Goal: Information Seeking & Learning: Learn about a topic

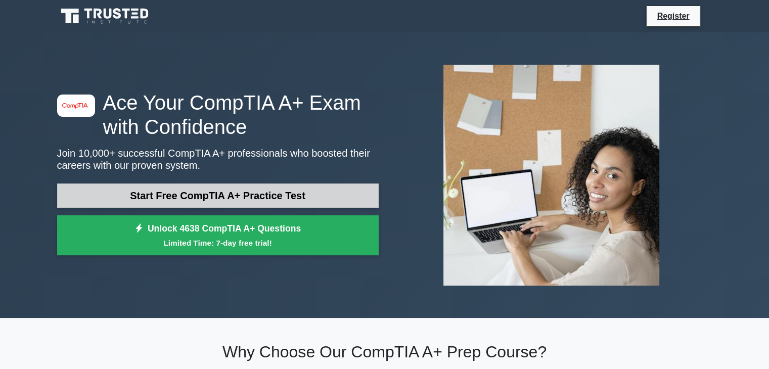
click at [360, 197] on link "Start Free CompTIA A+ Practice Test" at bounding box center [218, 196] width 322 height 24
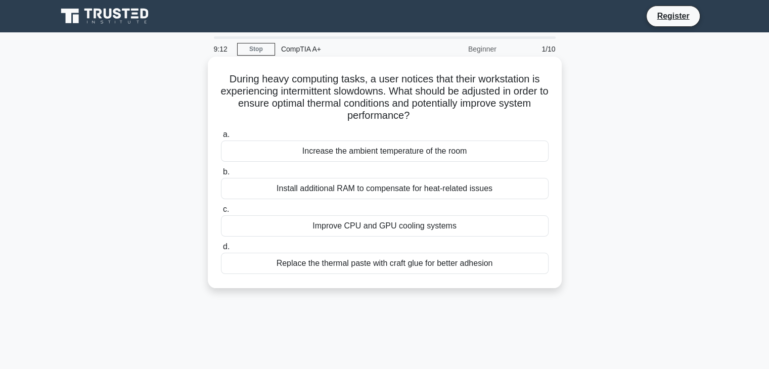
click at [247, 146] on div "Increase the ambient temperature of the room" at bounding box center [385, 151] width 328 height 21
click at [221, 138] on input "a. Increase the ambient temperature of the room" at bounding box center [221, 134] width 0 height 7
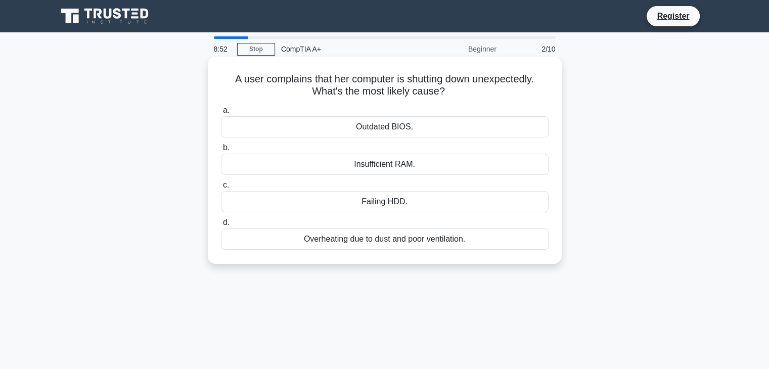
click at [255, 128] on div "Outdated BIOS." at bounding box center [385, 126] width 328 height 21
click at [221, 114] on input "a. Outdated BIOS." at bounding box center [221, 110] width 0 height 7
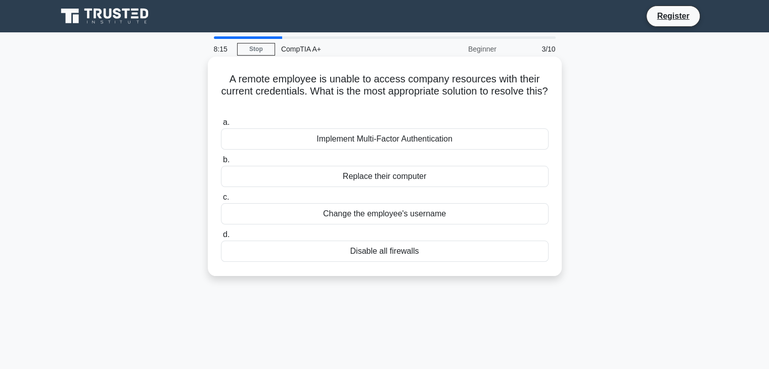
click at [258, 141] on div "Implement Multi-Factor Authentication" at bounding box center [385, 138] width 328 height 21
click at [221, 126] on input "a. Implement Multi-Factor Authentication" at bounding box center [221, 122] width 0 height 7
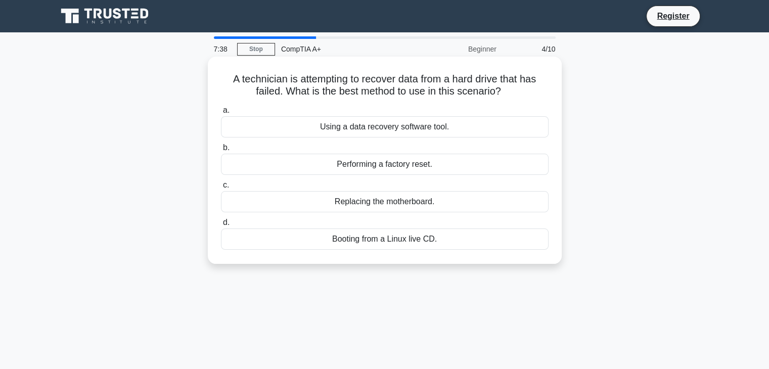
click at [303, 126] on div "Using a data recovery software tool." at bounding box center [385, 126] width 328 height 21
click at [221, 114] on input "a. Using a data recovery software tool." at bounding box center [221, 110] width 0 height 7
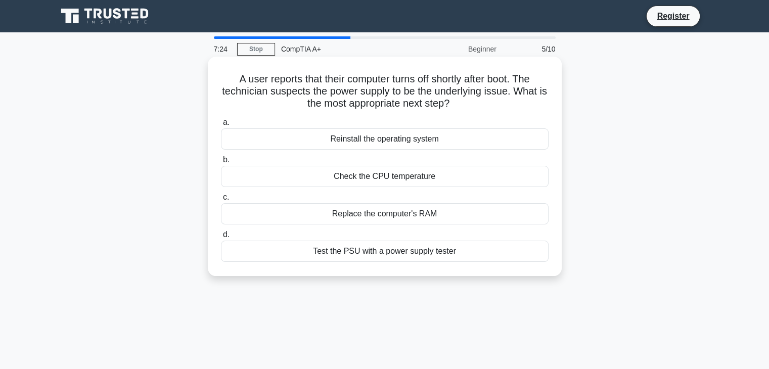
click at [363, 252] on div "Test the PSU with a power supply tester" at bounding box center [385, 251] width 328 height 21
click at [221, 238] on input "d. Test the PSU with a power supply tester" at bounding box center [221, 235] width 0 height 7
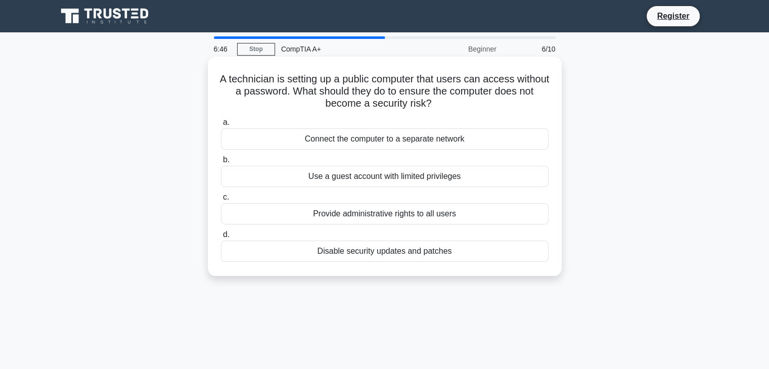
click at [493, 174] on div "Use a guest account with limited privileges" at bounding box center [385, 176] width 328 height 21
click at [221, 163] on input "b. Use a guest account with limited privileges" at bounding box center [221, 160] width 0 height 7
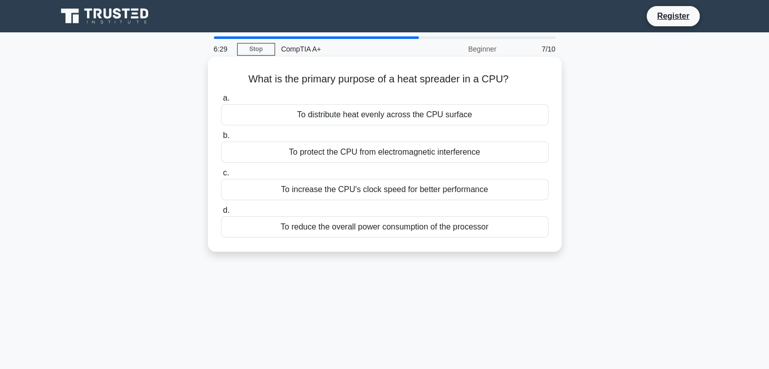
click at [410, 116] on div "To distribute heat evenly across the CPU surface" at bounding box center [385, 114] width 328 height 21
click at [221, 102] on input "a. To distribute heat evenly across the CPU surface" at bounding box center [221, 98] width 0 height 7
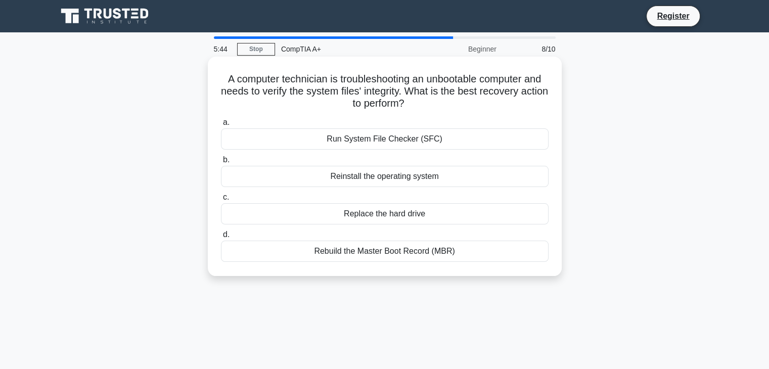
click at [268, 138] on div "Run System File Checker (SFC)" at bounding box center [385, 138] width 328 height 21
click at [221, 126] on input "a. Run System File Checker (SFC)" at bounding box center [221, 122] width 0 height 7
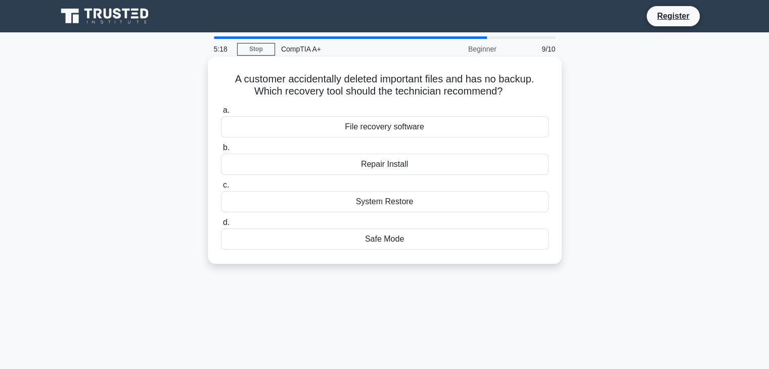
click at [275, 126] on div "File recovery software" at bounding box center [385, 126] width 328 height 21
click at [221, 114] on input "a. File recovery software" at bounding box center [221, 110] width 0 height 7
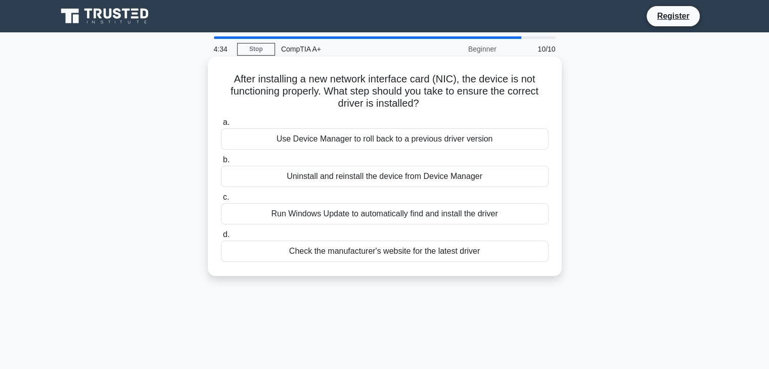
click at [287, 252] on div "Check the manufacturer's website for the latest driver" at bounding box center [385, 251] width 328 height 21
click at [221, 238] on input "d. Check the manufacturer's website for the latest driver" at bounding box center [221, 235] width 0 height 7
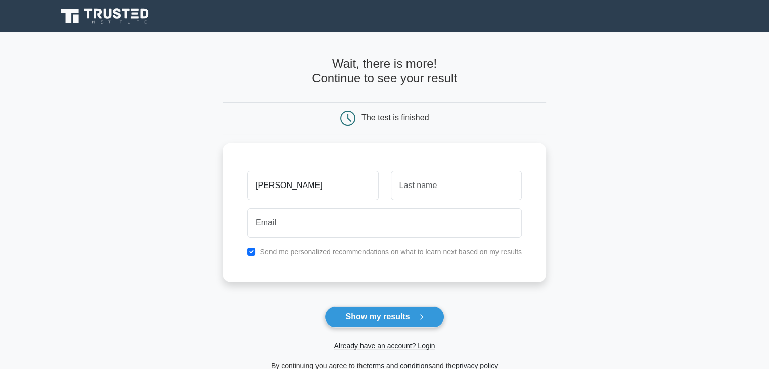
type input "[PERSON_NAME]"
type input "Sewpersadh"
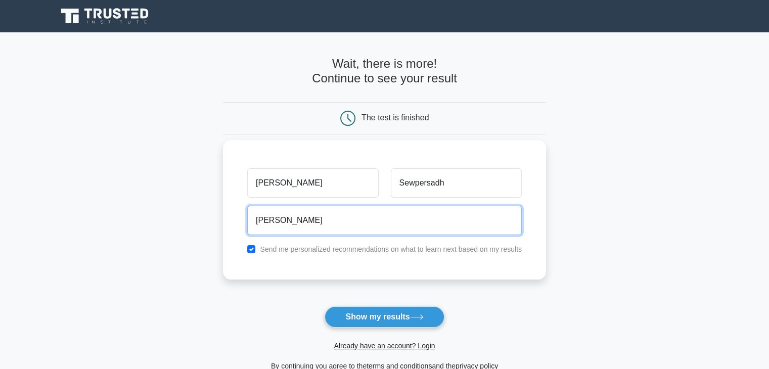
type input "[EMAIL_ADDRESS][DOMAIN_NAME]"
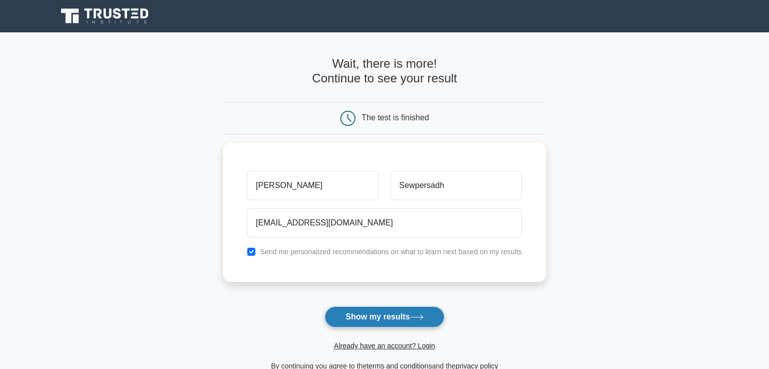
click at [352, 314] on button "Show my results" at bounding box center [384, 316] width 119 height 21
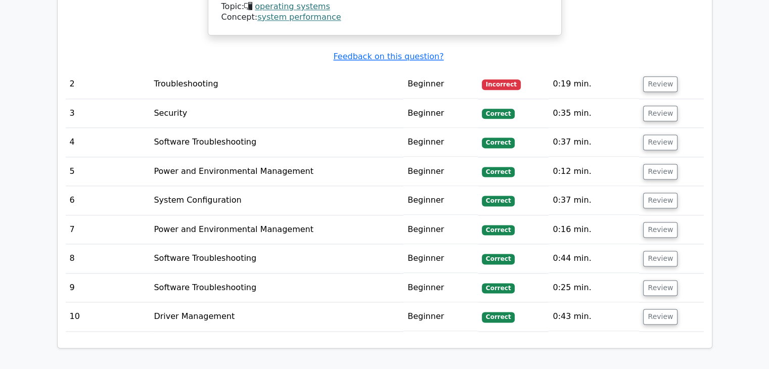
scroll to position [1113, 0]
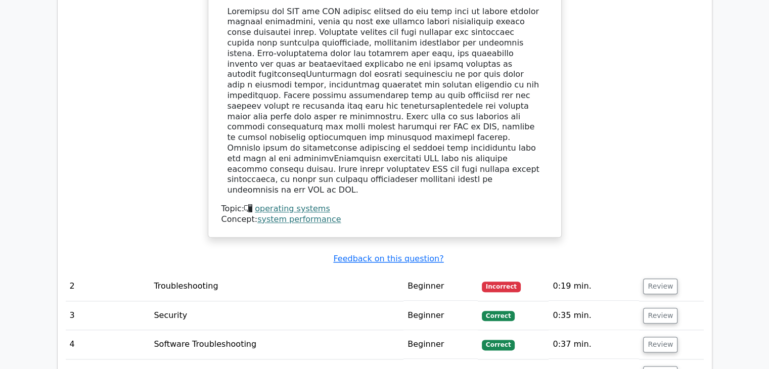
click at [329, 272] on td "Troubleshooting" at bounding box center [277, 286] width 254 height 29
click at [662, 279] on button "Review" at bounding box center [660, 287] width 34 height 16
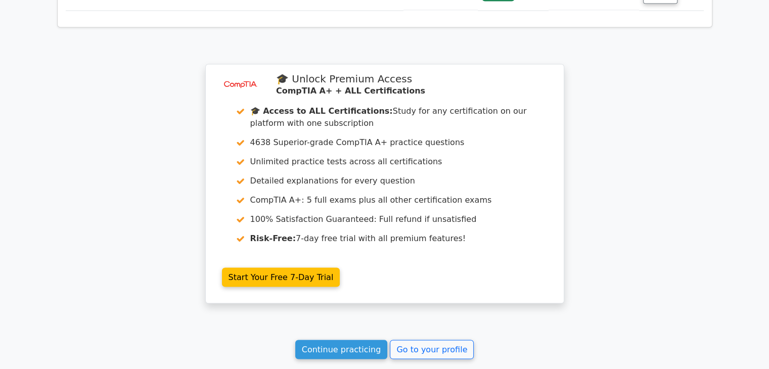
scroll to position [1972, 0]
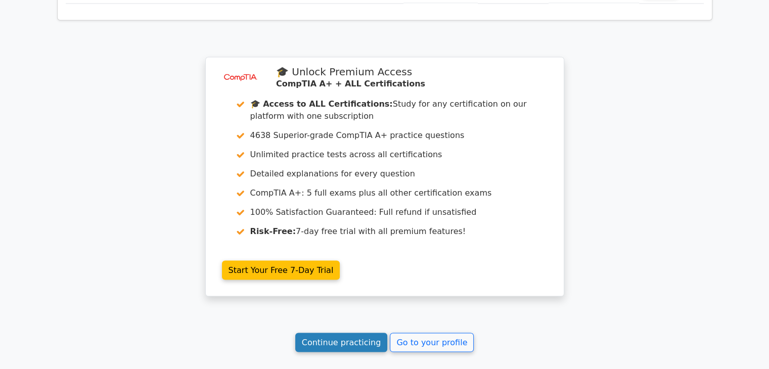
click at [364, 333] on link "Continue practicing" at bounding box center [341, 342] width 93 height 19
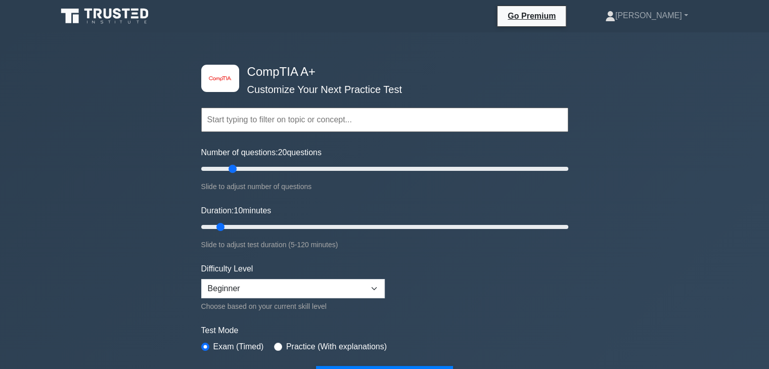
drag, startPoint x: 214, startPoint y: 168, endPoint x: 230, endPoint y: 170, distance: 15.3
type input "20"
click at [230, 170] on input "Number of questions: 20 questions" at bounding box center [384, 169] width 367 height 12
